Goal: Transaction & Acquisition: Purchase product/service

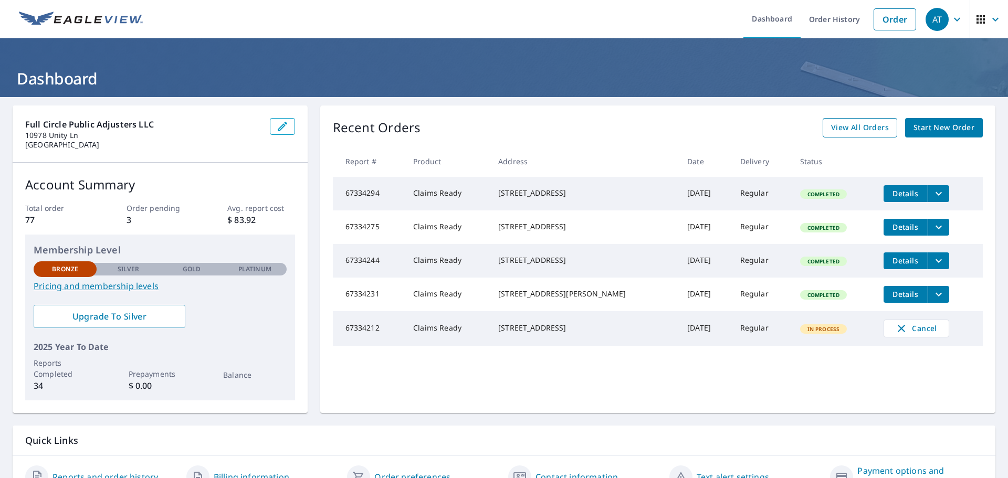
click at [845, 126] on span "View All Orders" at bounding box center [860, 127] width 58 height 13
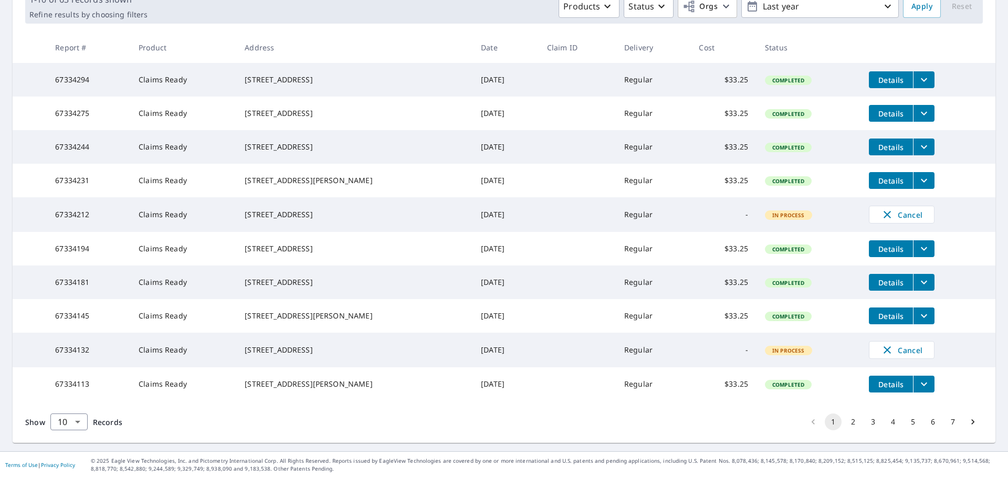
scroll to position [209, 0]
click at [844, 421] on button "2" at bounding box center [852, 422] width 17 height 17
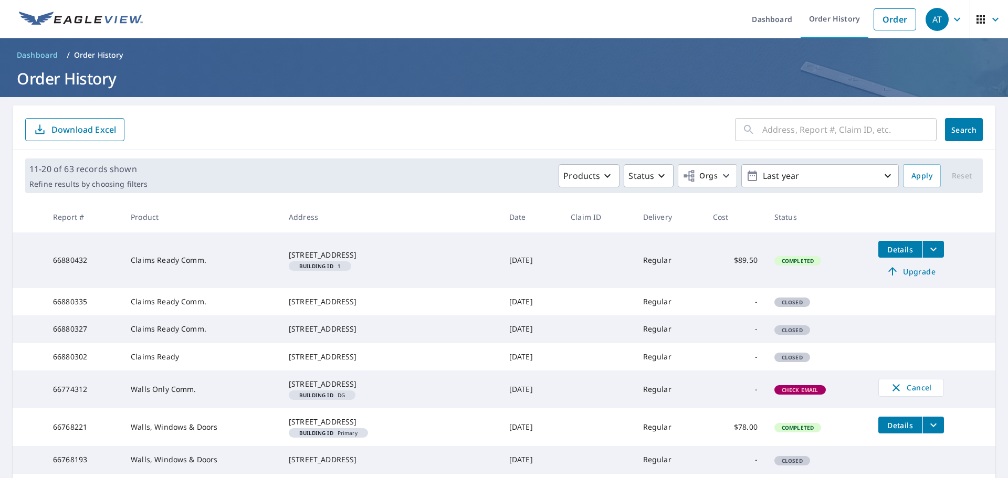
scroll to position [122, 0]
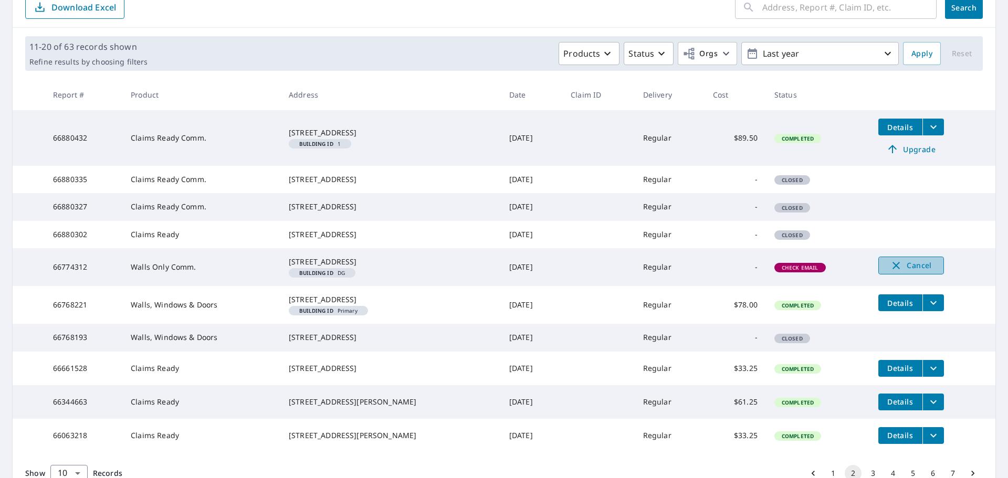
click at [904, 272] on span "Cancel" at bounding box center [911, 265] width 44 height 13
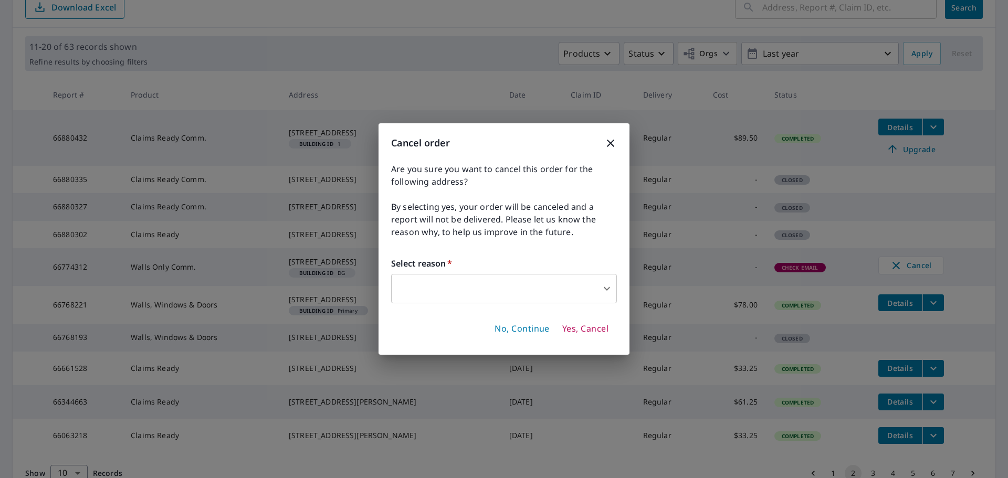
click at [592, 326] on span "Yes, Cancel" at bounding box center [585, 329] width 46 height 12
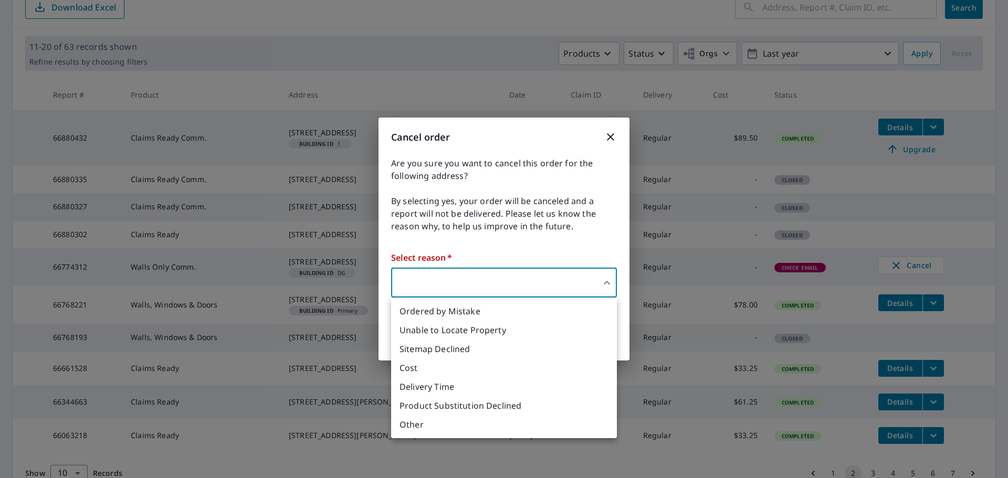
click at [527, 279] on body "AT AT Dashboard Order History Order AT Dashboard / Order History Order History …" at bounding box center [504, 239] width 1008 height 478
click at [427, 346] on li "Sitemap Declined" at bounding box center [504, 349] width 226 height 19
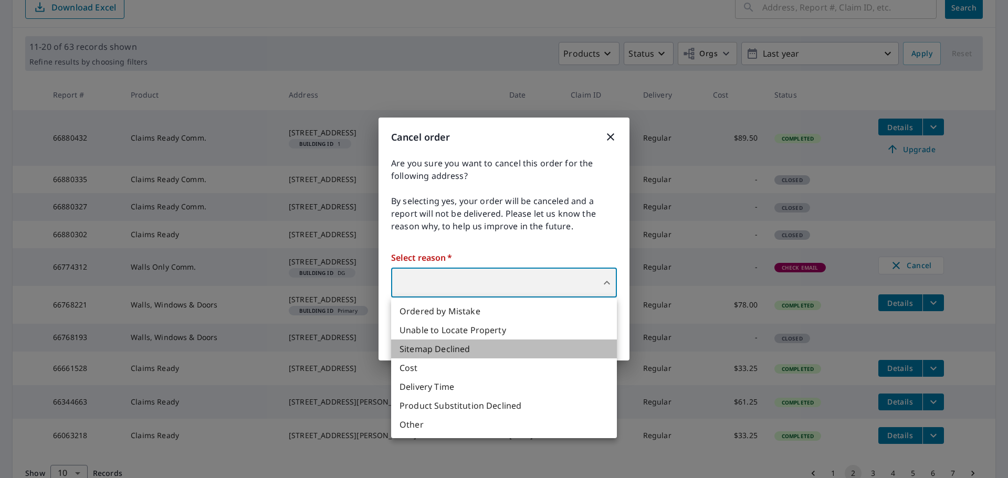
type input "32"
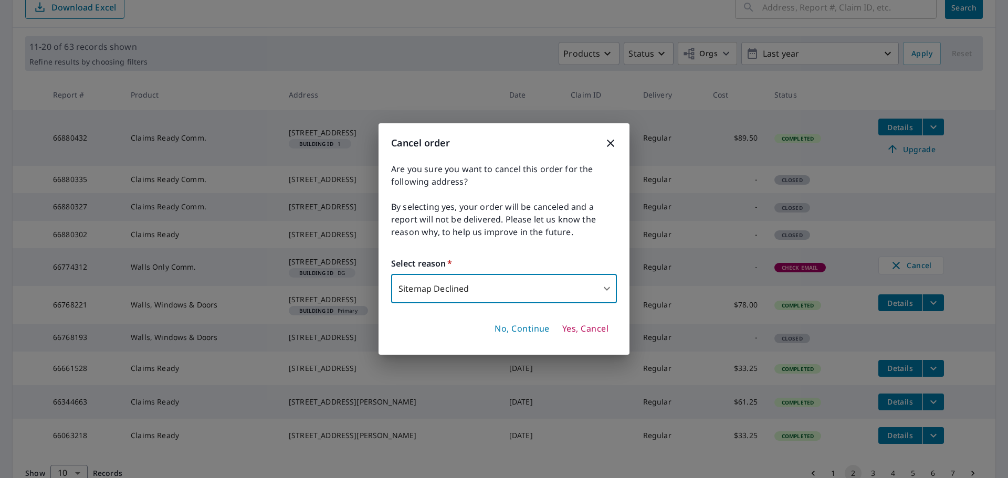
click at [596, 326] on span "Yes, Cancel" at bounding box center [585, 329] width 46 height 12
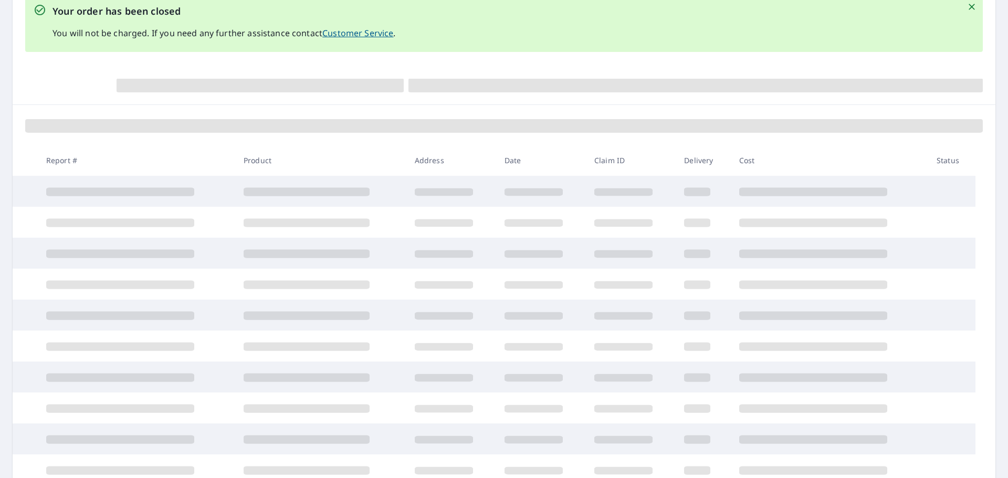
scroll to position [199, 0]
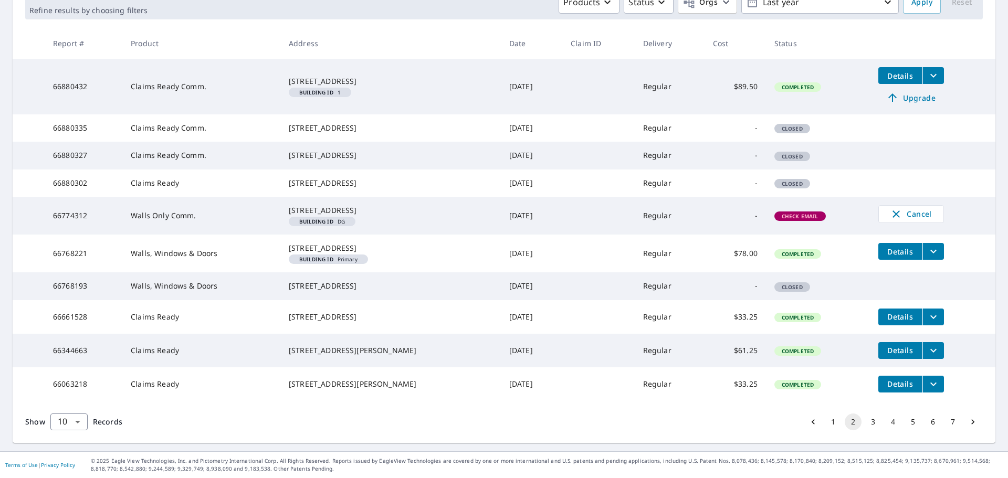
scroll to position [322, 0]
click at [396, 352] on div "[STREET_ADDRESS][PERSON_NAME]" at bounding box center [391, 350] width 204 height 10
click at [927, 347] on icon "filesDropdownBtn-66344663" at bounding box center [933, 350] width 13 height 13
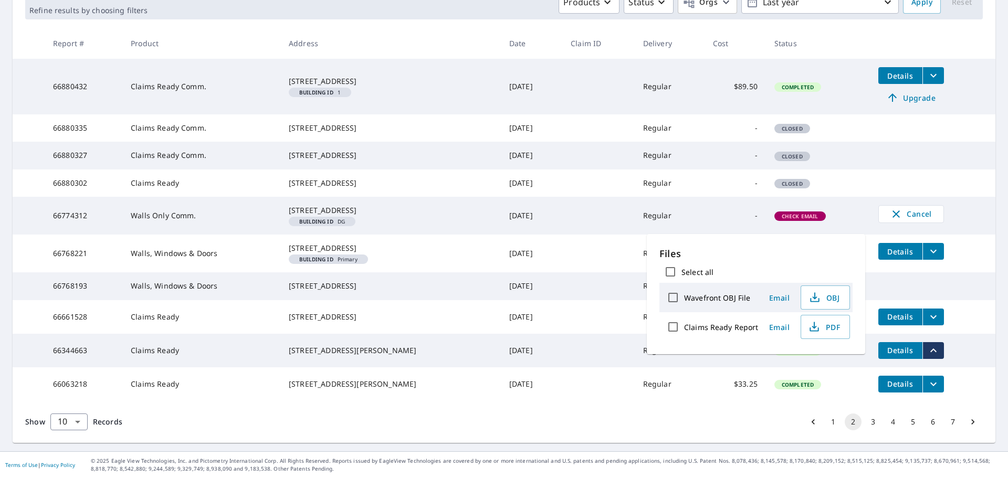
click at [669, 328] on input "Claims Ready Report" at bounding box center [673, 327] width 22 height 22
checkbox input "true"
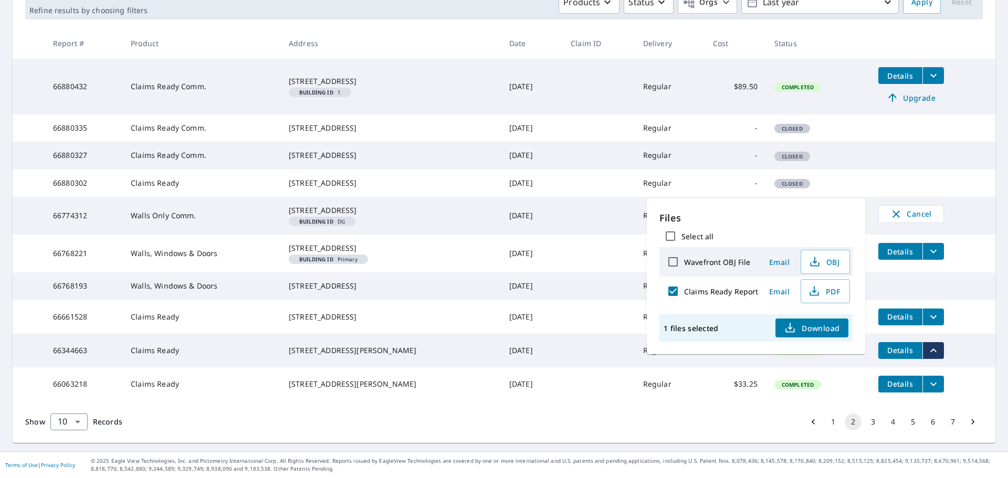
click at [817, 327] on span "Download" at bounding box center [811, 328] width 56 height 13
click at [562, 236] on td at bounding box center [598, 254] width 72 height 38
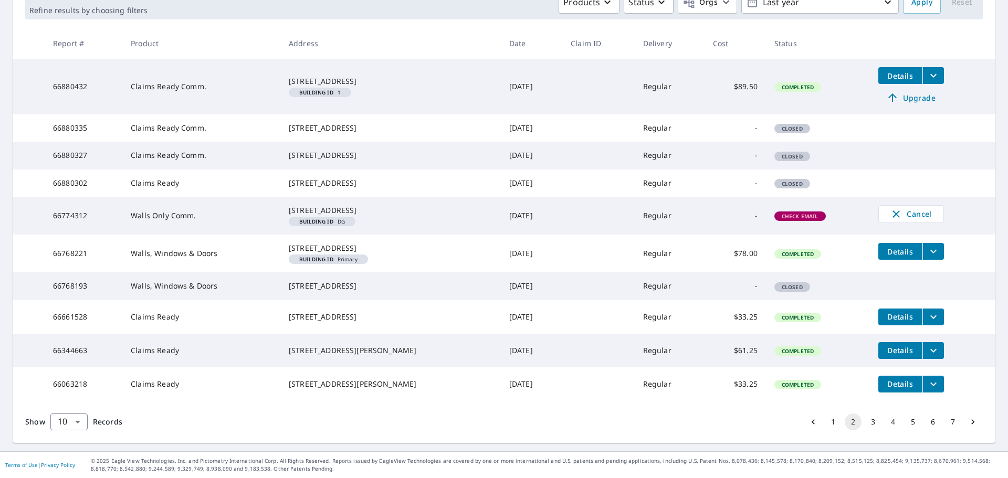
scroll to position [0, 0]
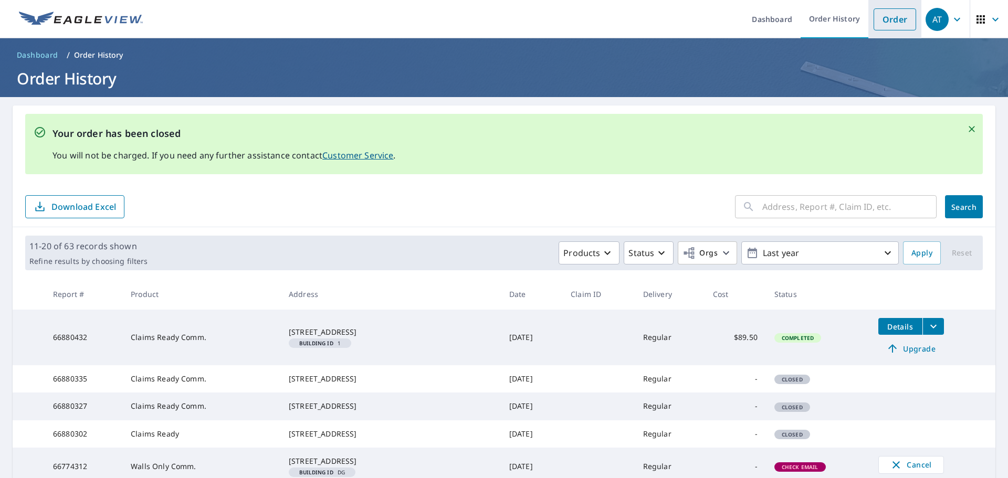
click at [884, 13] on link "Order" at bounding box center [894, 19] width 43 height 22
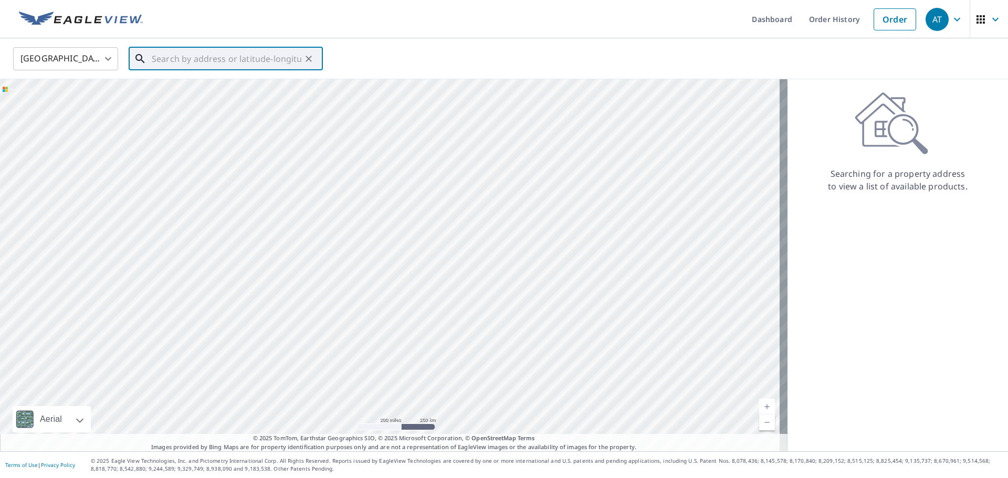
click at [193, 62] on input "text" at bounding box center [227, 58] width 150 height 29
paste input "[STREET_ADDRESS][PERSON_NAME] [PERSON_NAME], CO 80134-5610"
click at [217, 94] on span "9463 [PERSON_NAME] Ct" at bounding box center [232, 89] width 165 height 13
type input "[STREET_ADDRESS][PERSON_NAME]"
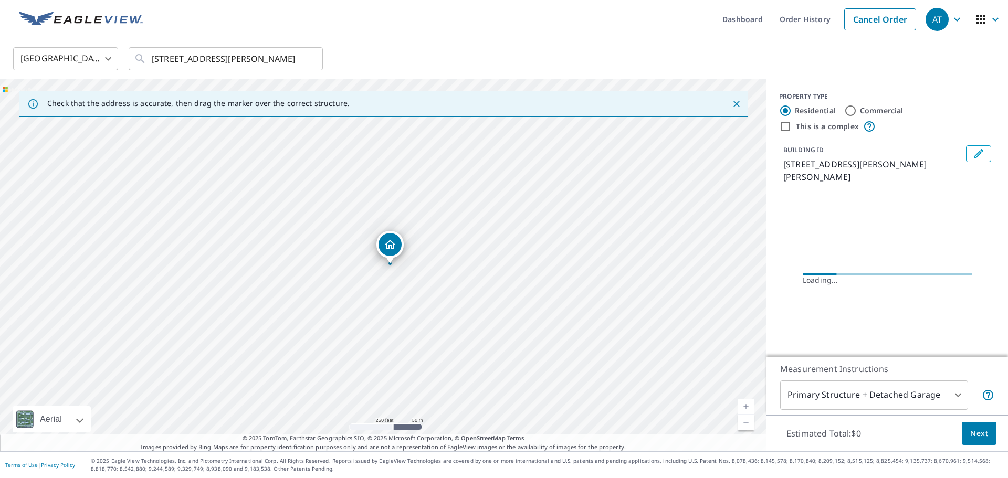
scroll to position [0, 0]
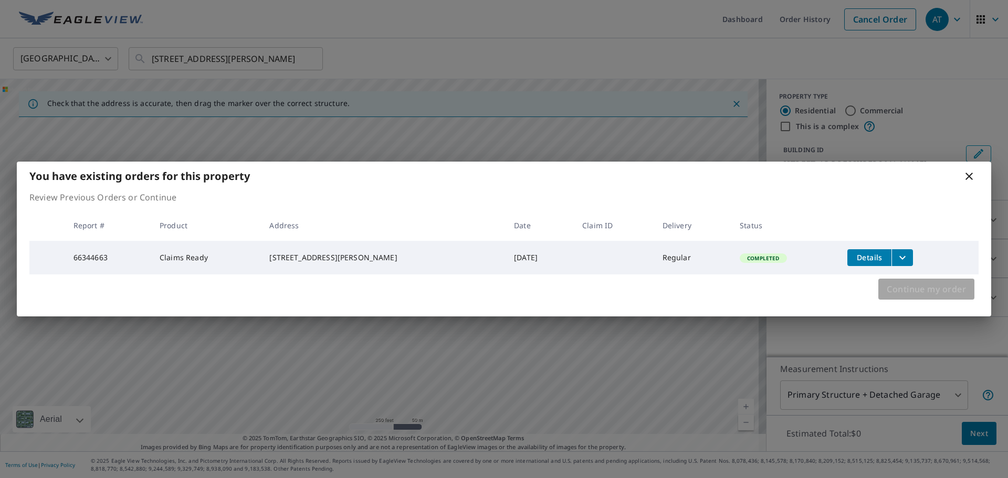
click at [909, 285] on span "Continue my order" at bounding box center [925, 289] width 79 height 15
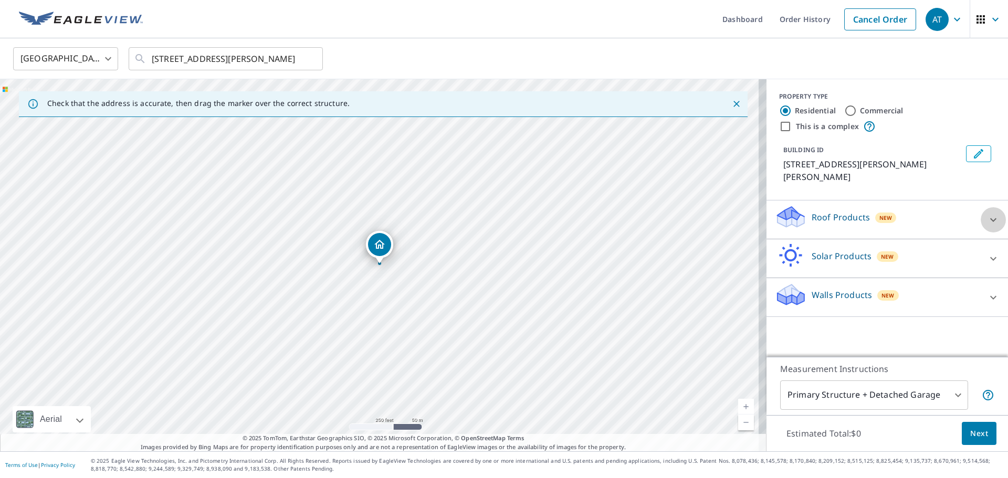
click at [987, 214] on icon at bounding box center [993, 220] width 13 height 13
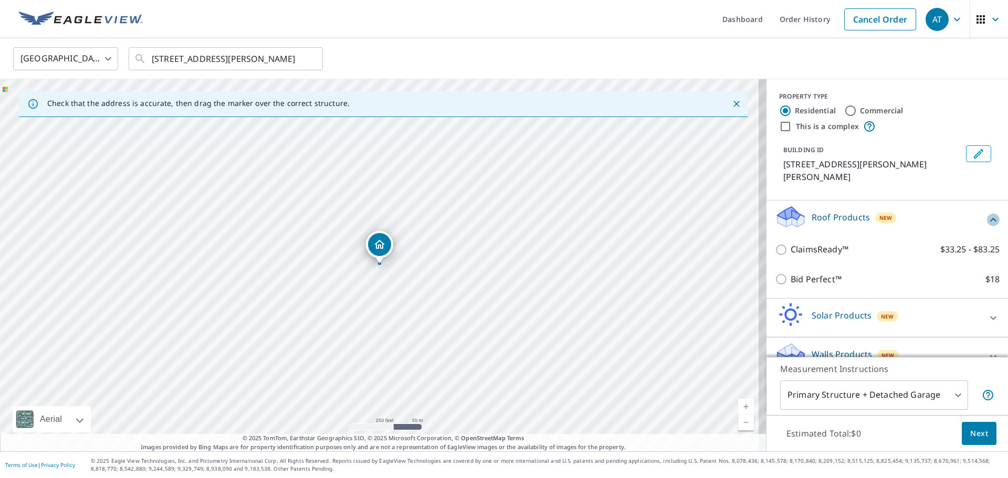
click at [987, 214] on icon at bounding box center [993, 220] width 13 height 13
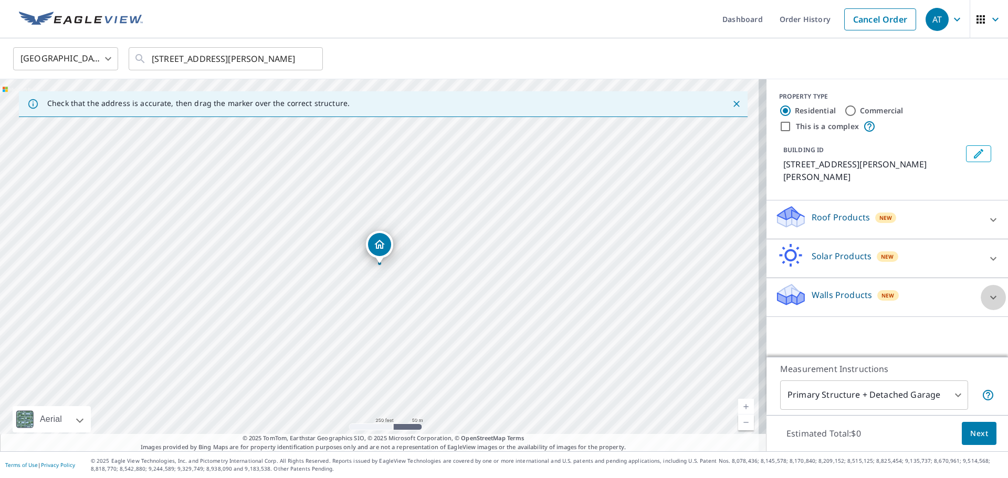
click at [987, 291] on icon at bounding box center [993, 297] width 13 height 13
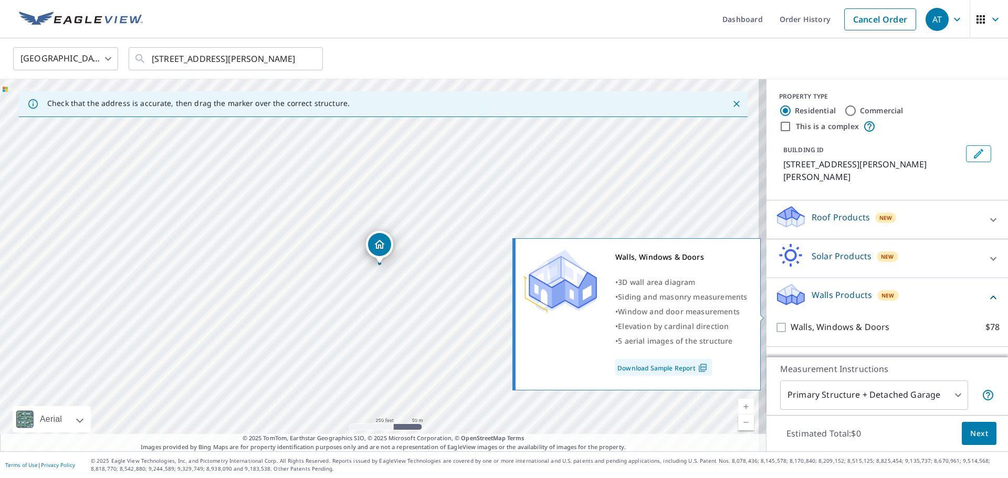
click at [775, 321] on input "Walls, Windows & Doors $78" at bounding box center [783, 327] width 16 height 13
checkbox input "true"
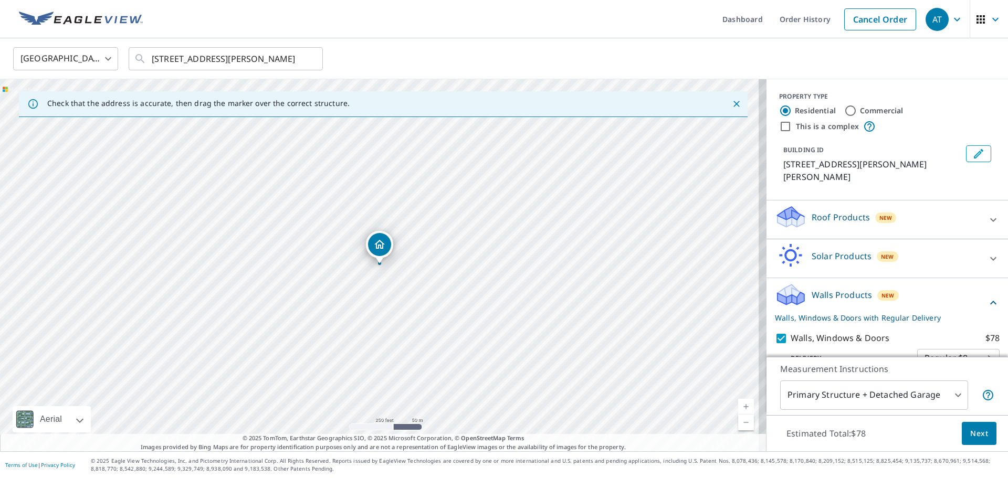
click at [971, 430] on span "Next" at bounding box center [979, 433] width 18 height 13
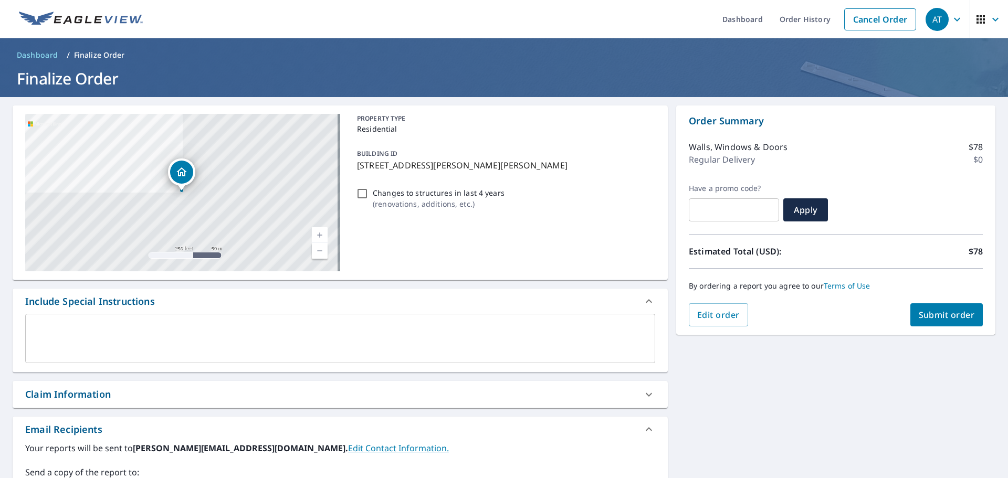
click at [924, 312] on span "Submit order" at bounding box center [946, 315] width 56 height 12
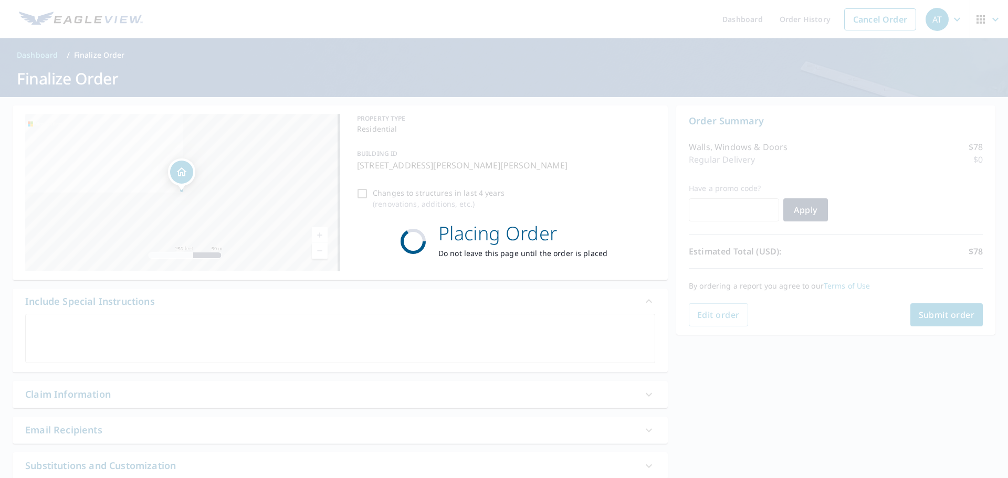
checkbox input "true"
